Goal: Task Accomplishment & Management: Manage account settings

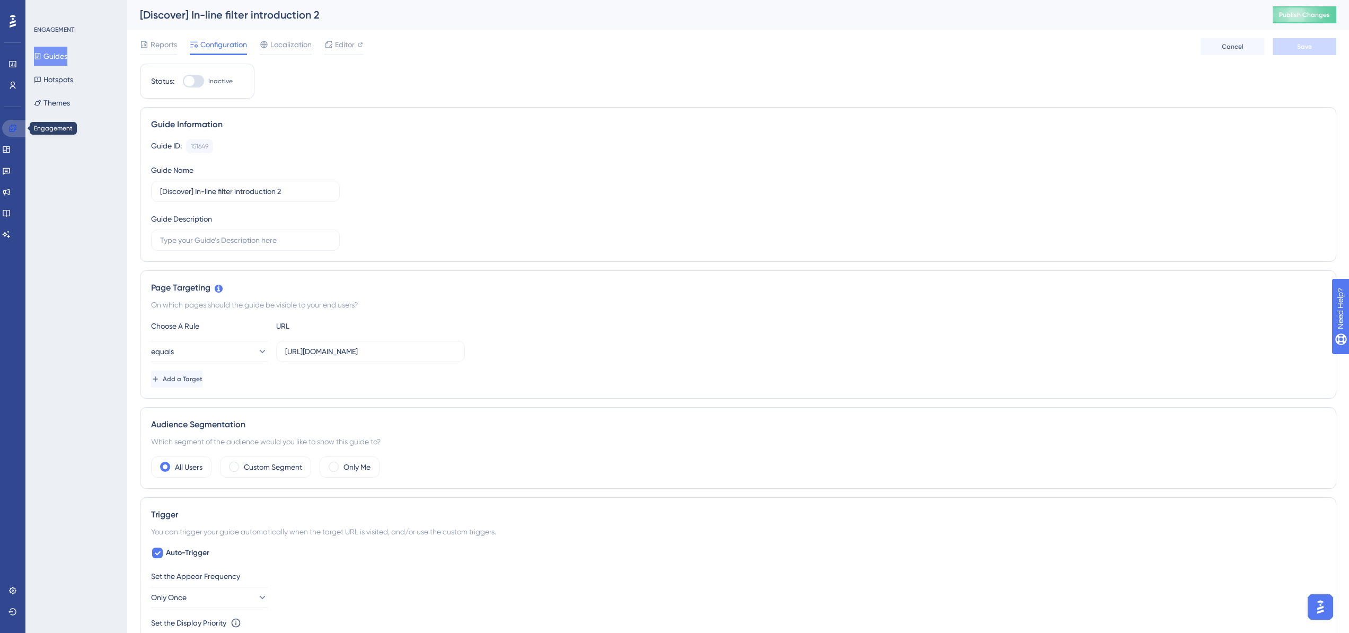
click at [15, 123] on link at bounding box center [14, 128] width 25 height 17
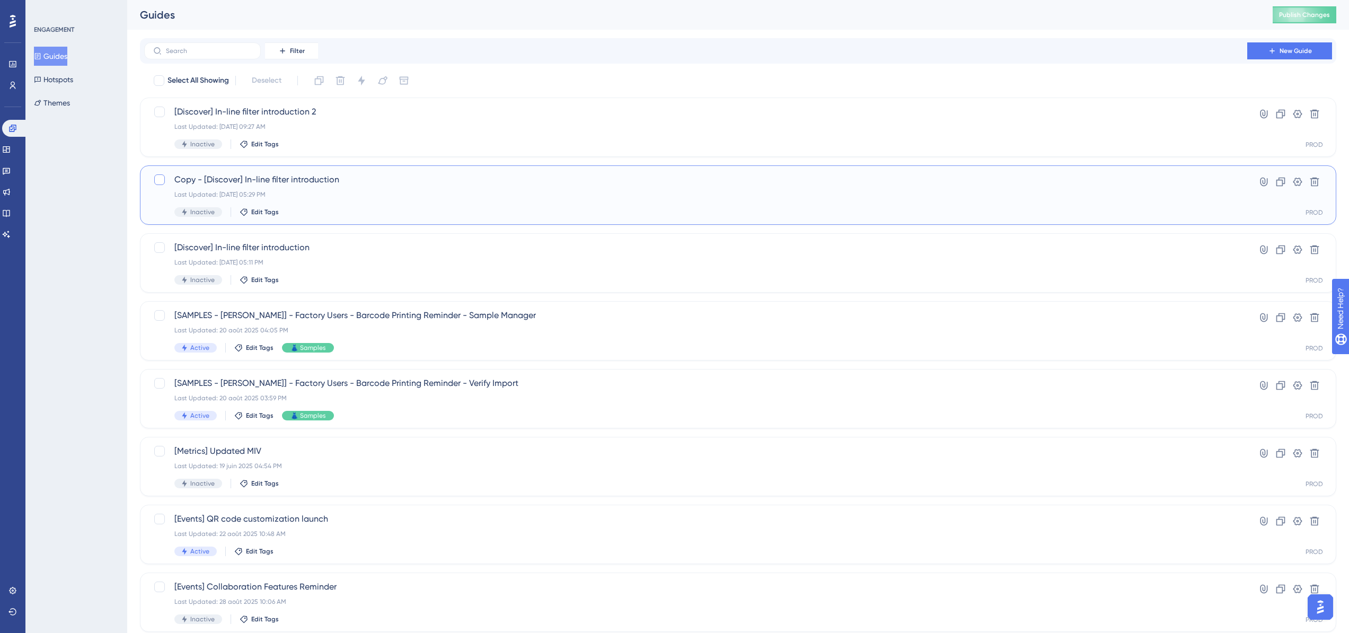
click at [155, 180] on div at bounding box center [159, 179] width 11 height 11
checkbox input "true"
click at [157, 248] on div at bounding box center [159, 247] width 11 height 11
checkbox input "true"
click at [342, 80] on icon at bounding box center [340, 80] width 9 height 9
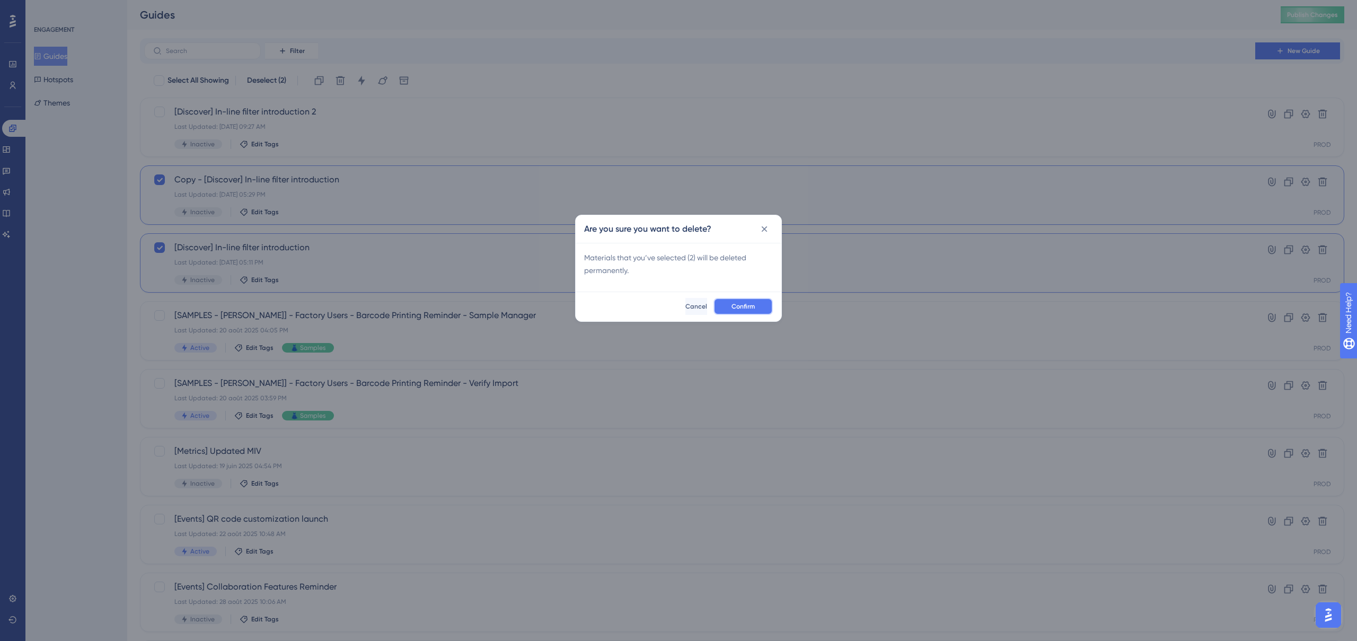
click at [756, 309] on button "Confirm" at bounding box center [743, 306] width 59 height 17
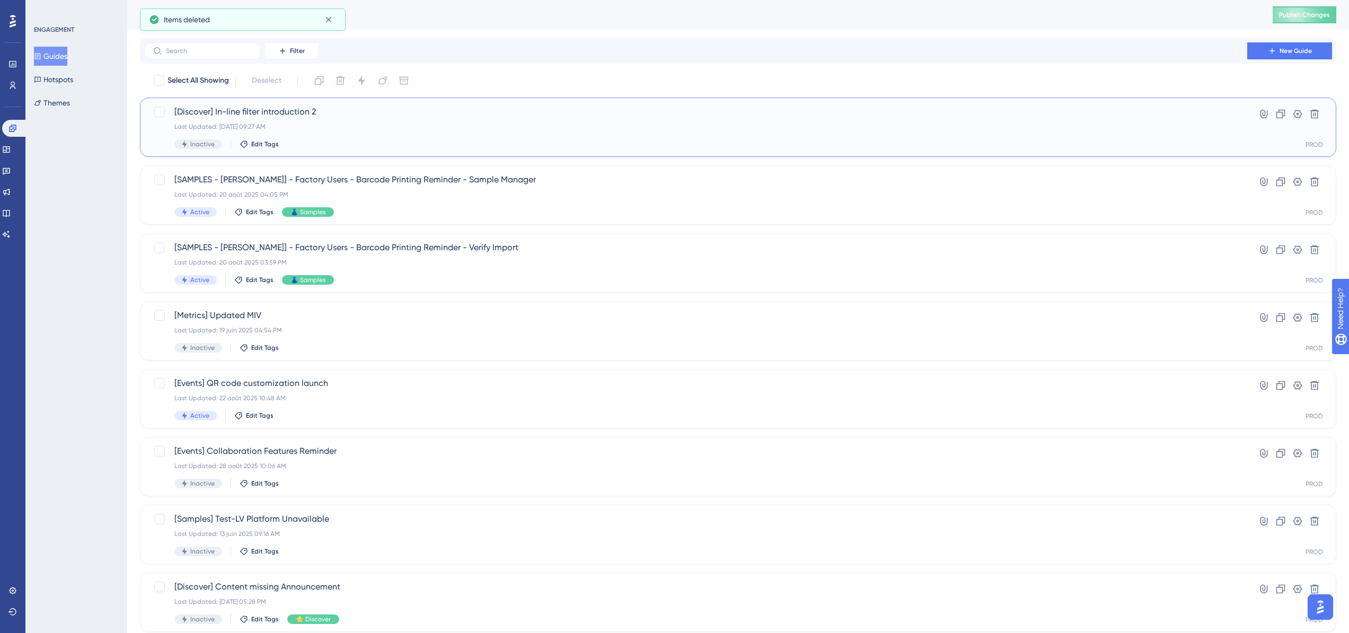
click at [356, 124] on div "Last Updated: [DATE] 09:27 AM" at bounding box center [695, 126] width 1043 height 8
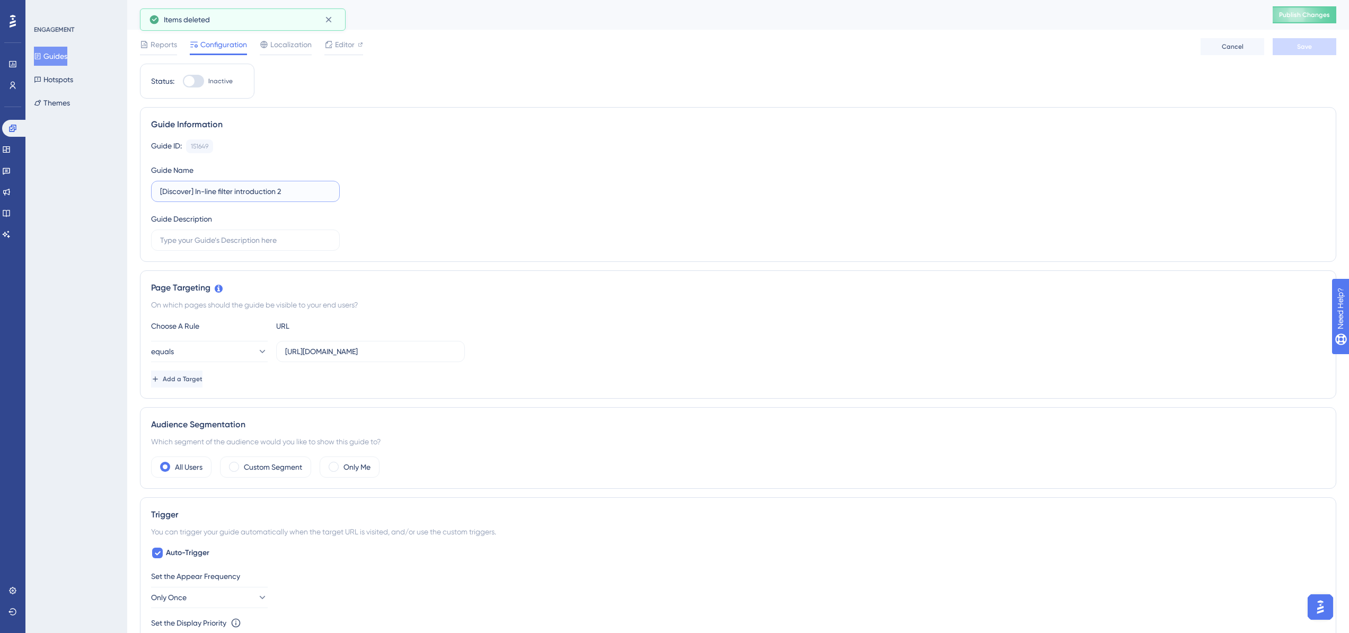
click at [284, 194] on input "[Discover] In-line filter introduction 2" at bounding box center [245, 192] width 171 height 12
type input "[Discover] In-line filter introduction"
click at [519, 238] on div "Guide ID: 151649 Copy Guide Name [Discover] In-line filter introduction Guide D…" at bounding box center [738, 194] width 1174 height 111
click at [302, 244] on input "text" at bounding box center [245, 240] width 171 height 12
click at [333, 358] on label "[URL][DOMAIN_NAME]" at bounding box center [370, 351] width 189 height 21
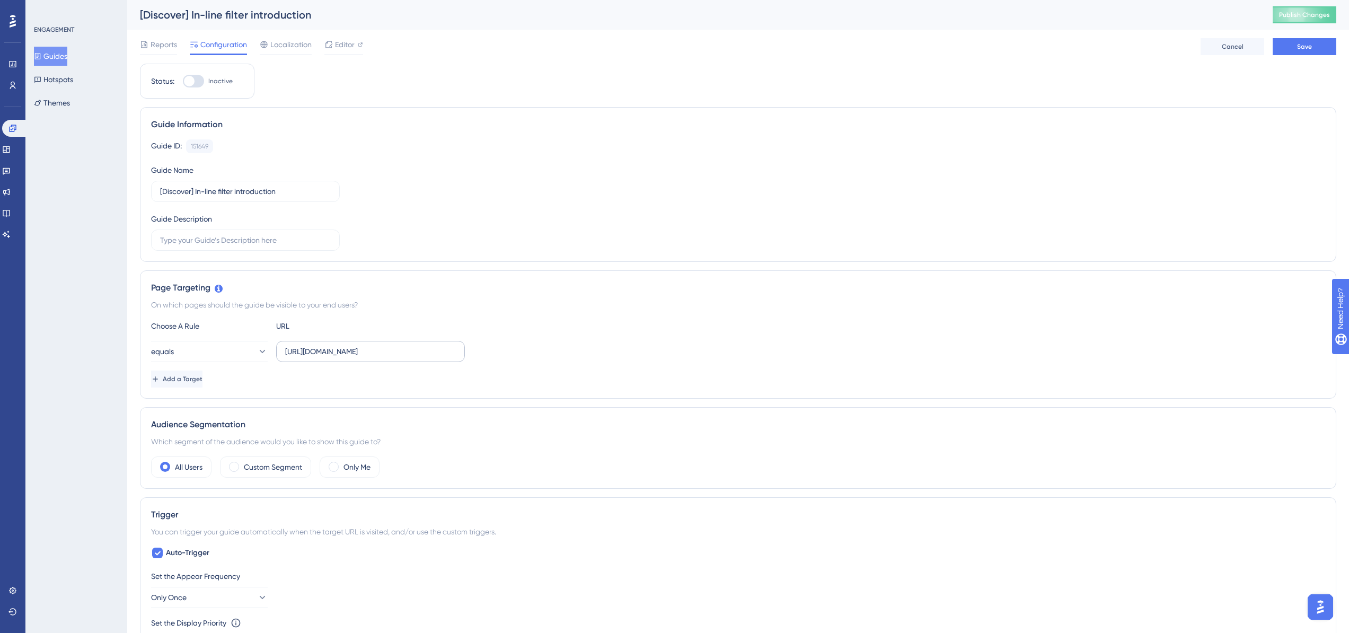
click at [333, 357] on input "[URL][DOMAIN_NAME]" at bounding box center [370, 352] width 171 height 12
click at [333, 358] on label "[URL][DOMAIN_NAME]" at bounding box center [370, 351] width 189 height 21
click at [333, 357] on input "[URL][DOMAIN_NAME]" at bounding box center [370, 352] width 171 height 12
click at [333, 358] on label "[URL][DOMAIN_NAME]" at bounding box center [370, 351] width 189 height 21
click at [333, 357] on input "[URL][DOMAIN_NAME]" at bounding box center [370, 352] width 171 height 12
